Goal: Task Accomplishment & Management: Use online tool/utility

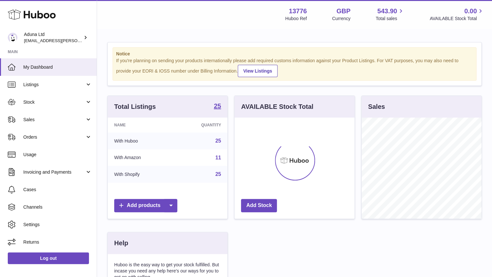
scroll to position [101, 120]
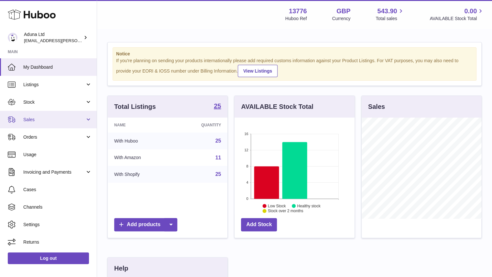
click at [64, 126] on link "Sales" at bounding box center [48, 119] width 97 height 17
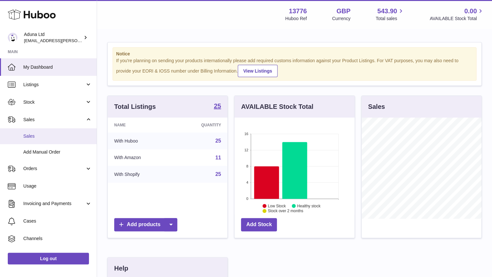
click at [60, 139] on link "Sales" at bounding box center [48, 136] width 97 height 16
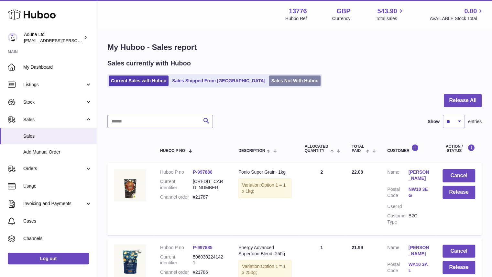
click at [269, 84] on link "Sales Not With Huboo" at bounding box center [295, 80] width 52 height 11
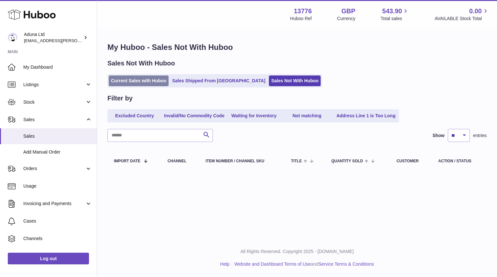
click at [145, 85] on link "Current Sales with Huboo" at bounding box center [139, 80] width 60 height 11
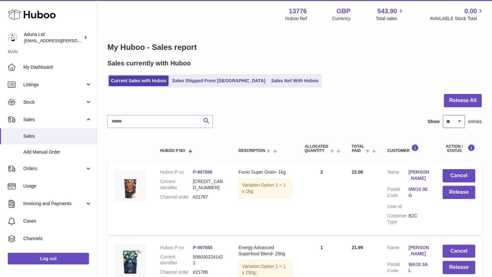
click at [451, 123] on select "** ** ** ***" at bounding box center [454, 121] width 22 height 13
select select "***"
click at [443, 115] on select "** ** ** ***" at bounding box center [454, 121] width 22 height 13
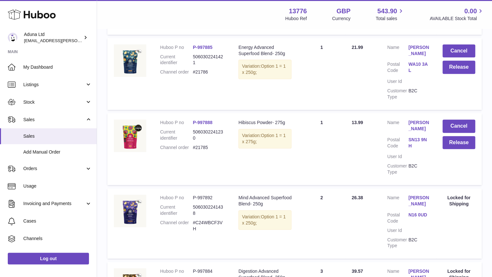
scroll to position [157, 0]
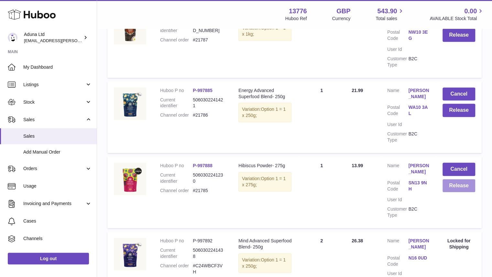
click at [451, 189] on button "Release" at bounding box center [459, 185] width 33 height 13
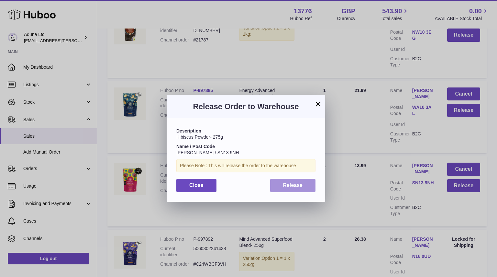
click at [294, 186] on span "Release" at bounding box center [293, 185] width 20 height 6
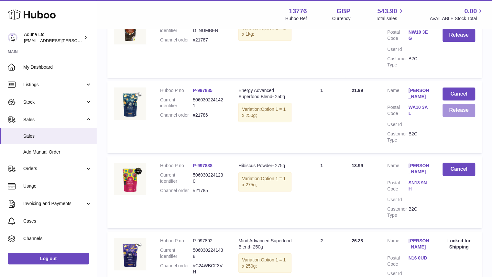
click at [449, 114] on button "Release" at bounding box center [459, 110] width 33 height 13
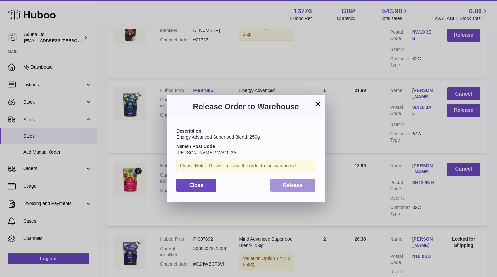
click at [275, 182] on button "Release" at bounding box center [293, 185] width 46 height 13
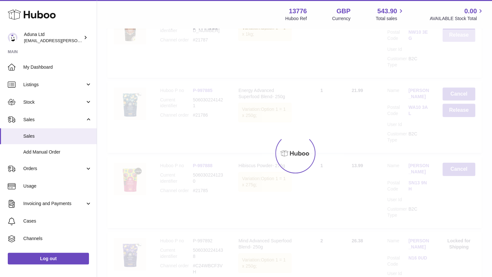
click at [455, 39] on button "Release" at bounding box center [459, 34] width 33 height 13
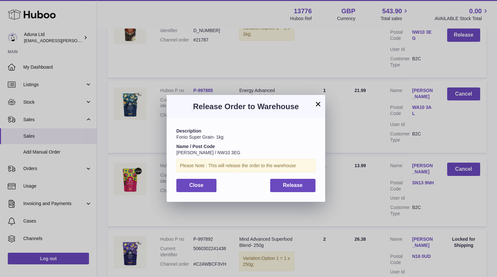
click at [311, 177] on div "Description Fonio Super Grain- 1kg Name / Post Code [PERSON_NAME] / NW10 3EG Pl…" at bounding box center [246, 159] width 159 height 83
click at [303, 190] on button "Release" at bounding box center [293, 185] width 46 height 13
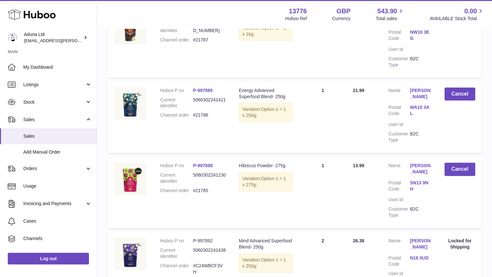
scroll to position [0, 0]
